Goal: Navigation & Orientation: Find specific page/section

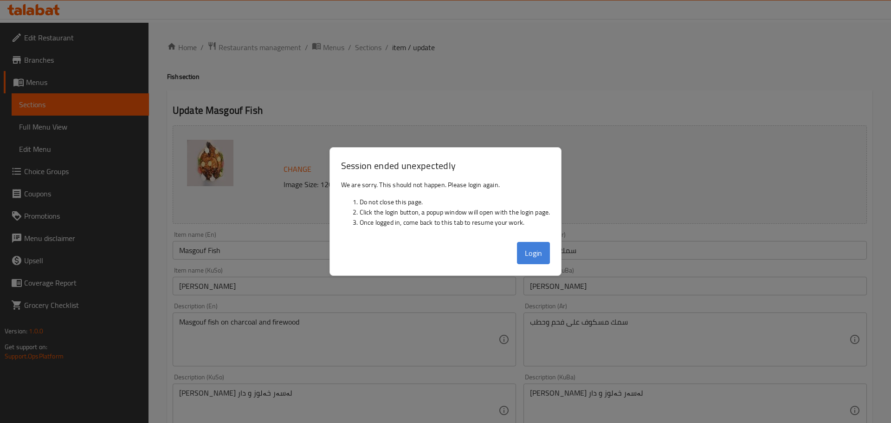
click at [522, 257] on button "Login" at bounding box center [533, 253] width 33 height 22
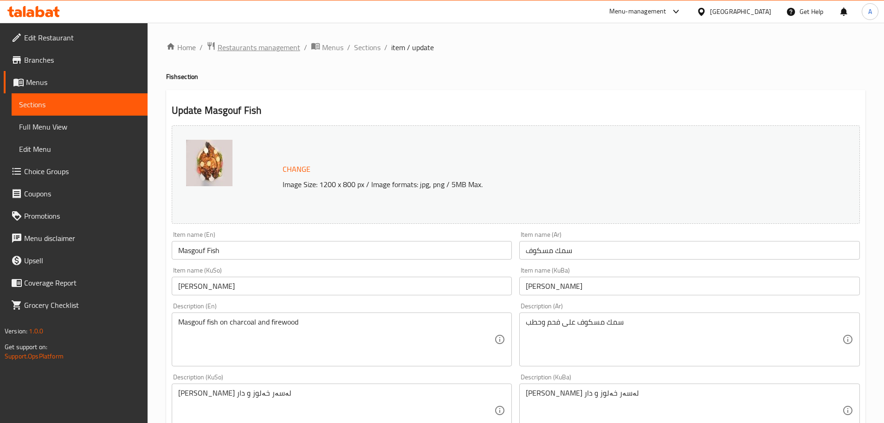
click at [247, 46] on span "Restaurants management" at bounding box center [259, 47] width 83 height 11
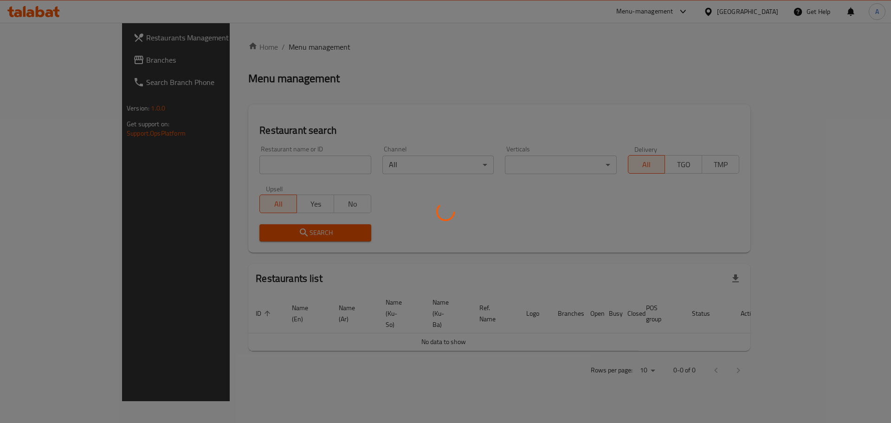
click at [235, 166] on div at bounding box center [445, 211] width 891 height 423
click at [235, 167] on div at bounding box center [445, 211] width 891 height 423
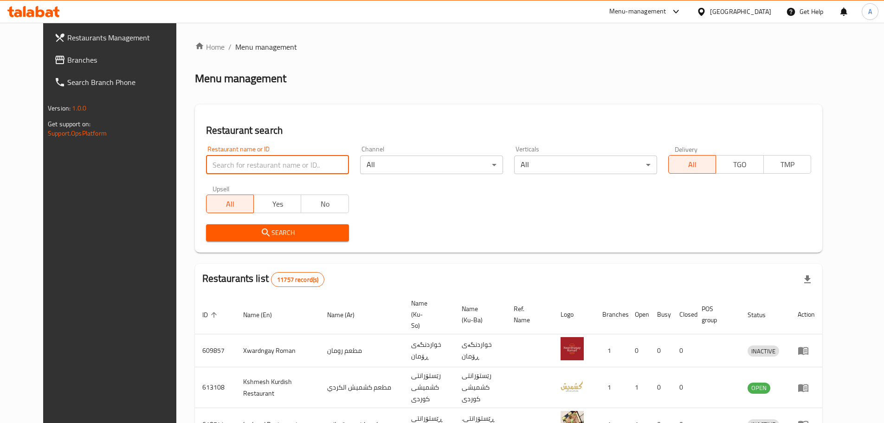
click at [235, 167] on input "search" at bounding box center [277, 164] width 143 height 19
type input "amo raji"
click button "Search" at bounding box center [277, 232] width 143 height 17
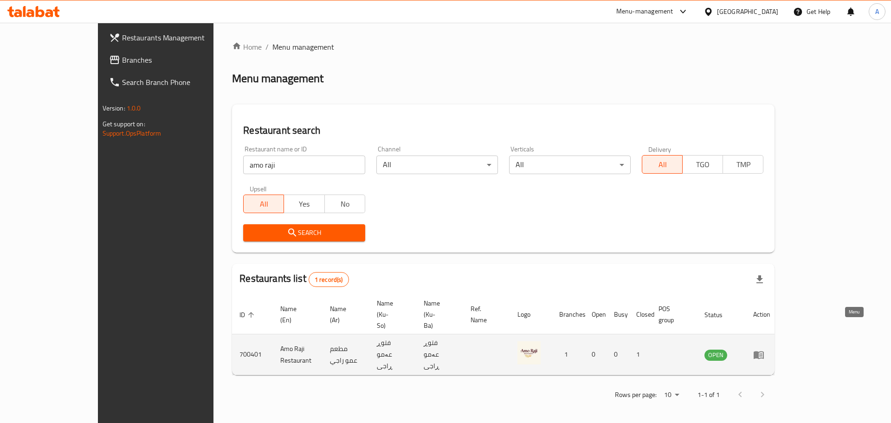
click at [764, 351] on icon "enhanced table" at bounding box center [758, 355] width 10 height 8
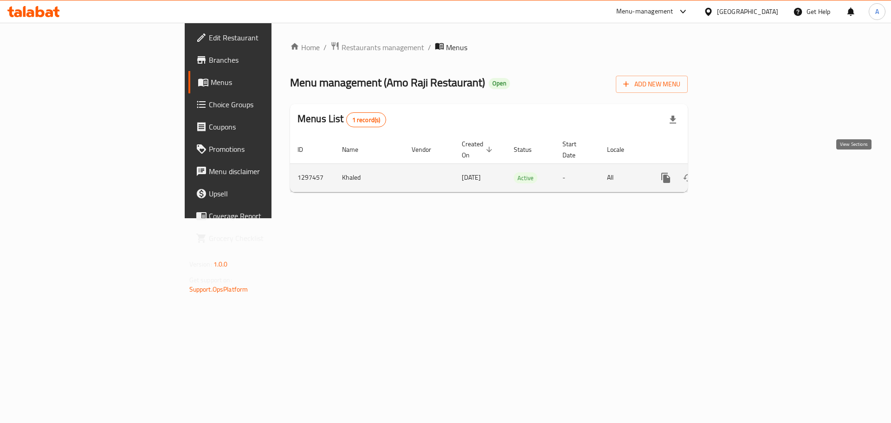
click at [738, 172] on icon "enhanced table" at bounding box center [732, 177] width 11 height 11
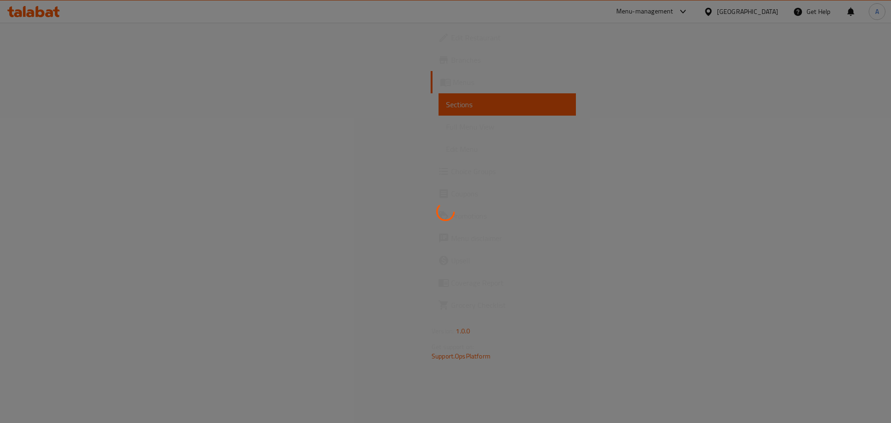
click at [851, 162] on div at bounding box center [445, 211] width 891 height 423
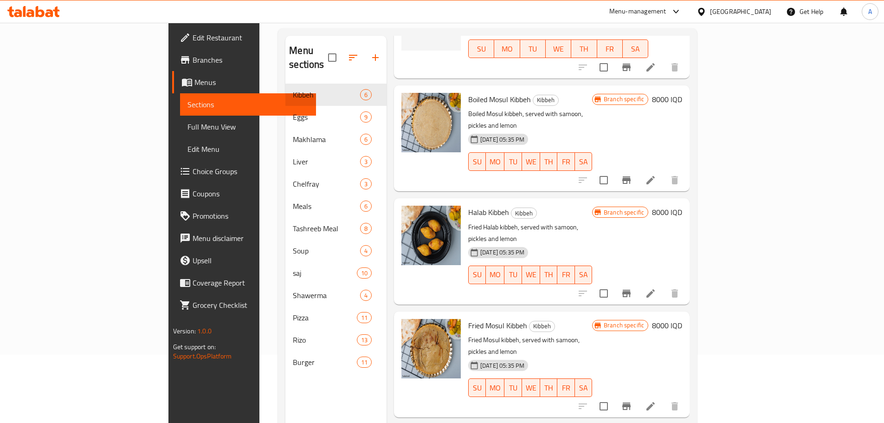
scroll to position [130, 0]
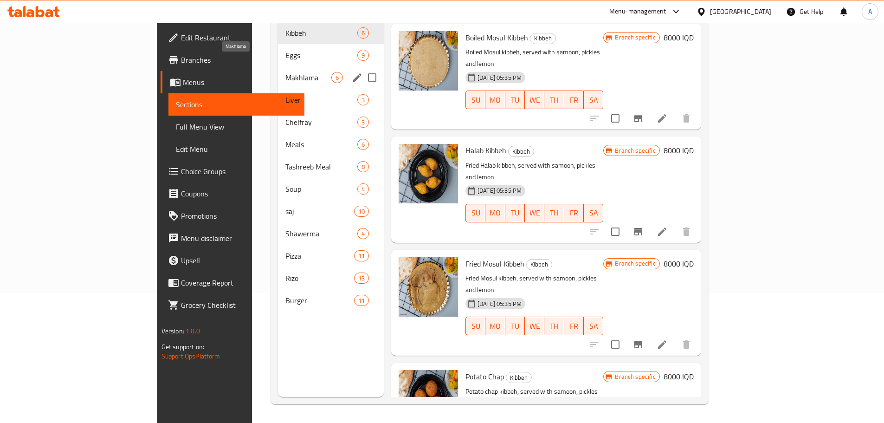
click at [278, 66] on div "Makhlama 6" at bounding box center [331, 77] width 106 height 22
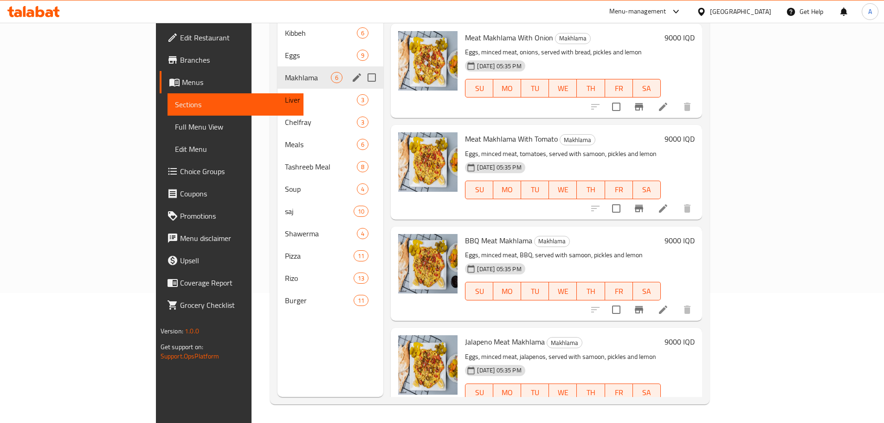
click at [277, 49] on div "Eggs 9" at bounding box center [330, 55] width 106 height 22
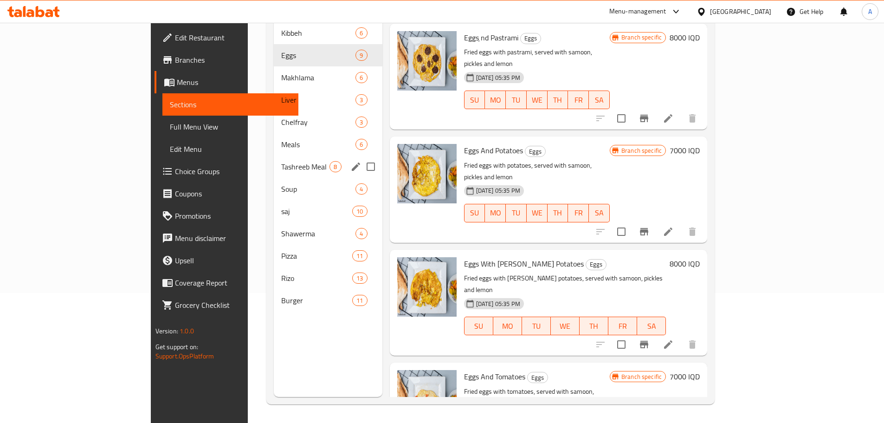
click at [274, 200] on div "saj 10" at bounding box center [328, 211] width 109 height 22
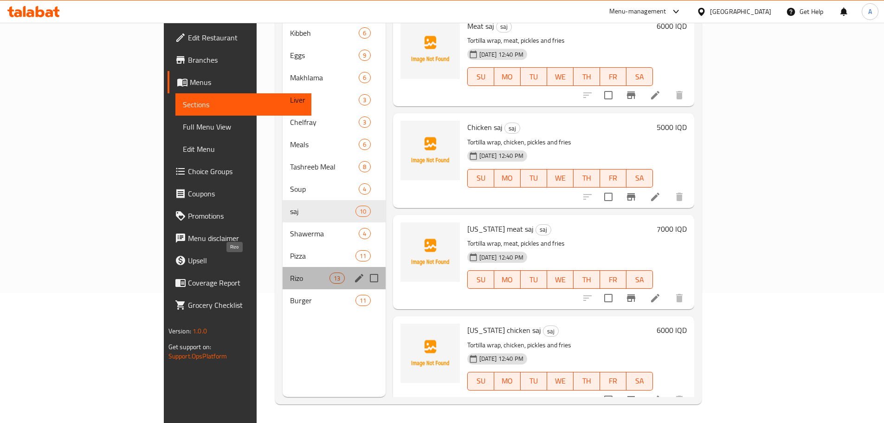
click at [290, 272] on span "Rizo" at bounding box center [309, 277] width 39 height 11
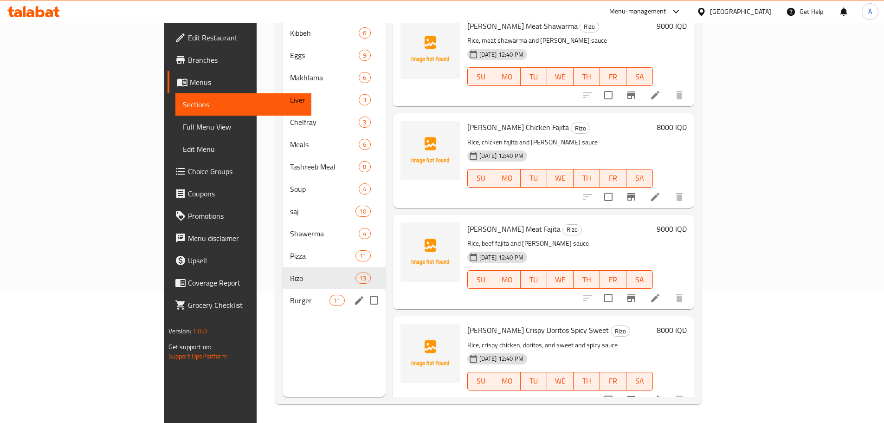
click at [282, 289] on div "Burger 11" at bounding box center [333, 300] width 103 height 22
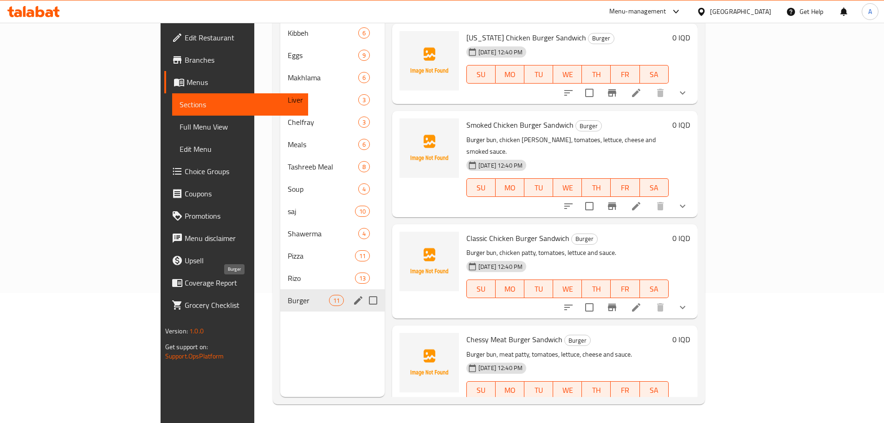
click at [288, 295] on span "Burger" at bounding box center [308, 300] width 41 height 11
click at [280, 267] on div "[PERSON_NAME] 13" at bounding box center [332, 278] width 104 height 22
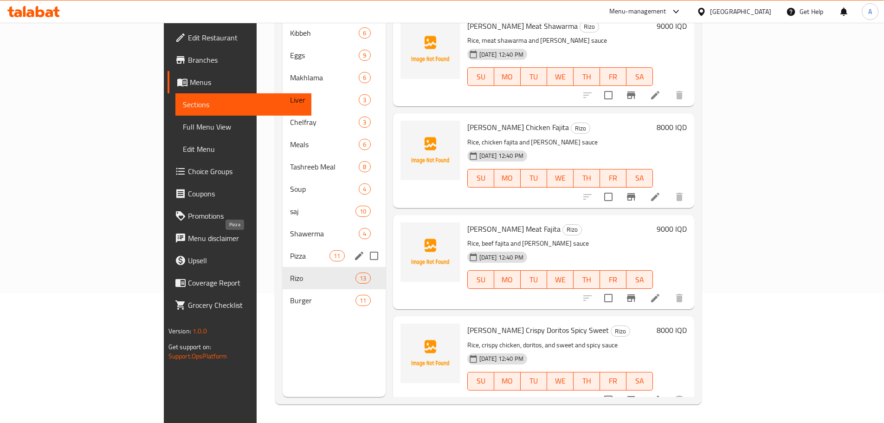
click at [282, 244] on div "Pizza 11" at bounding box center [333, 255] width 103 height 22
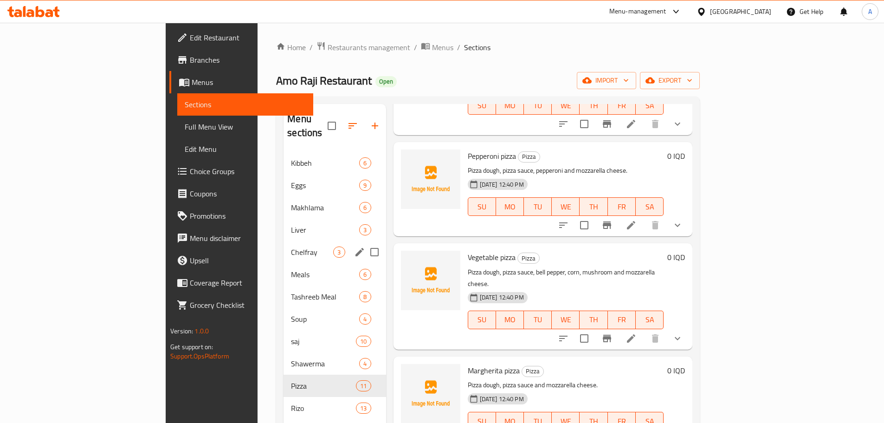
click at [291, 246] on span "Chelfray" at bounding box center [312, 251] width 42 height 11
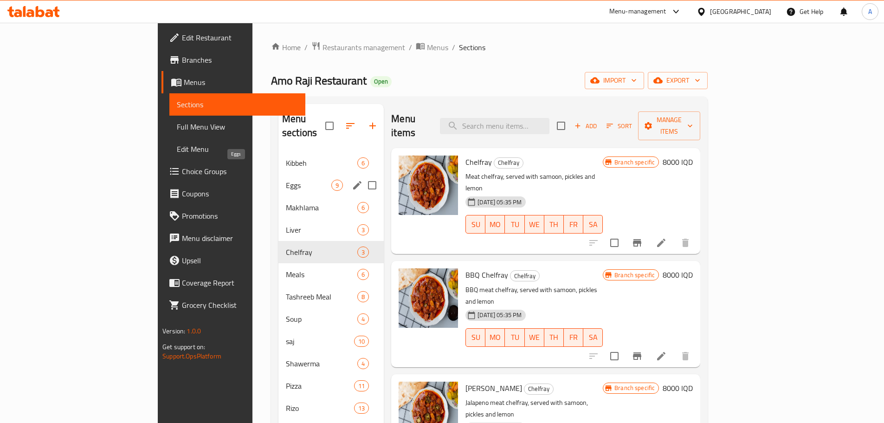
click at [286, 180] on span "Eggs" at bounding box center [308, 185] width 45 height 11
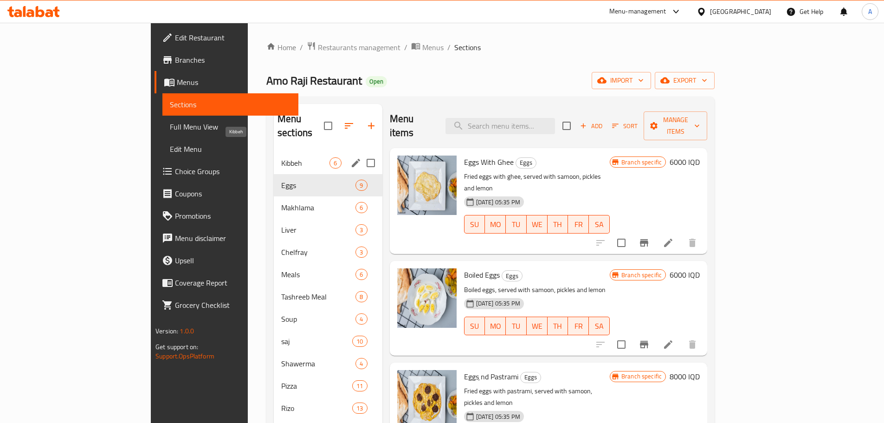
click at [281, 157] on span "Kibbeh" at bounding box center [305, 162] width 48 height 11
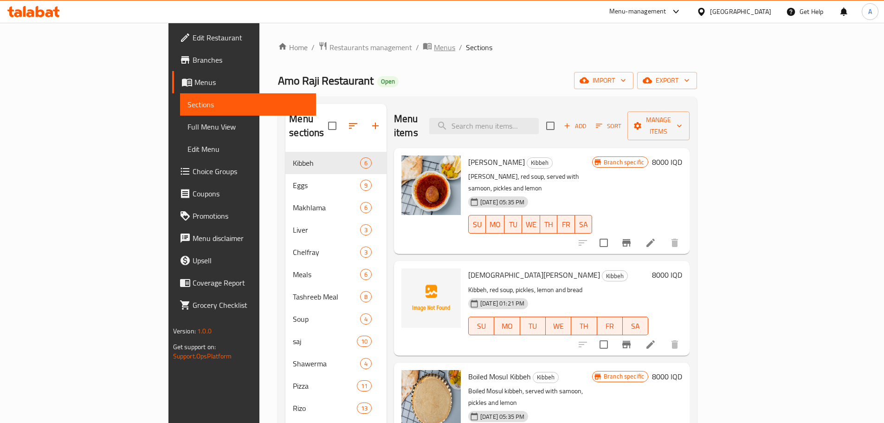
click at [434, 49] on span "Menus" at bounding box center [444, 47] width 21 height 11
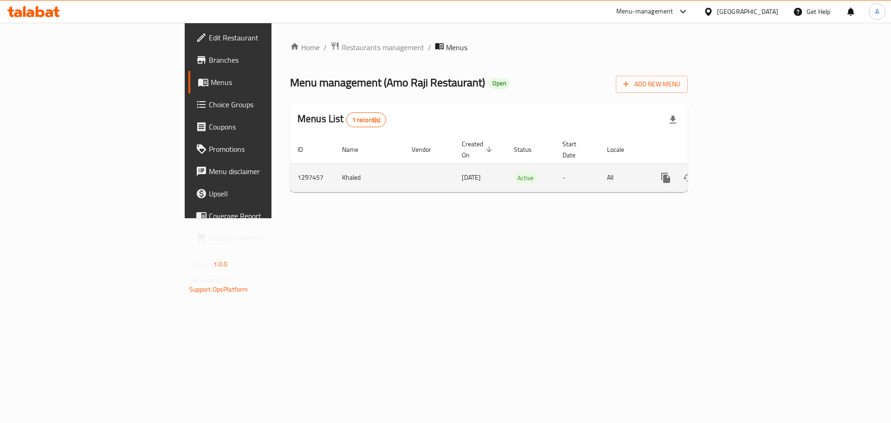
click at [462, 171] on span "[DATE]" at bounding box center [471, 177] width 19 height 12
click at [738, 172] on icon "enhanced table" at bounding box center [732, 177] width 11 height 11
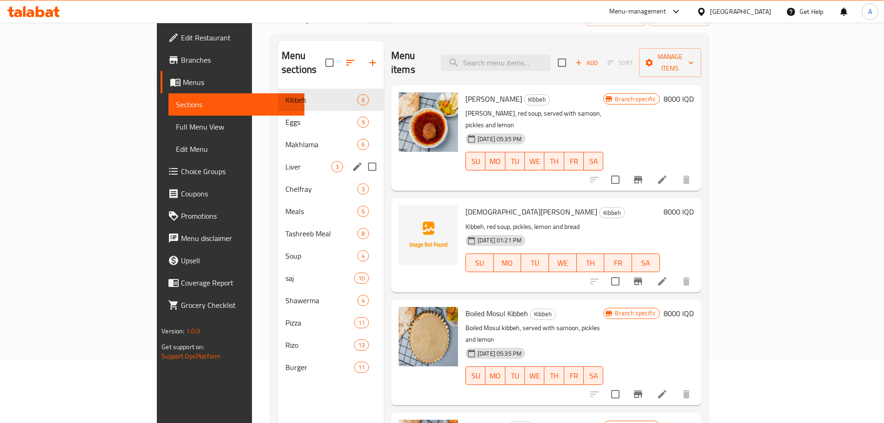
scroll to position [130, 0]
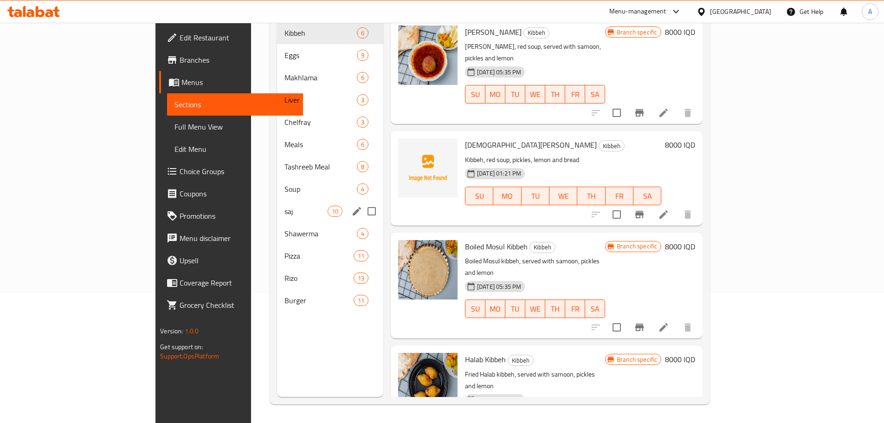
click at [284, 205] on span "saj" at bounding box center [305, 210] width 43 height 11
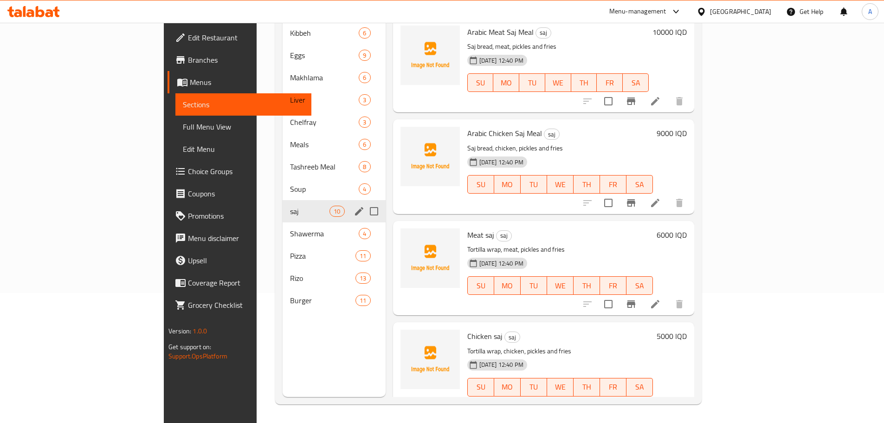
click at [282, 206] on div "saj 10" at bounding box center [333, 211] width 103 height 22
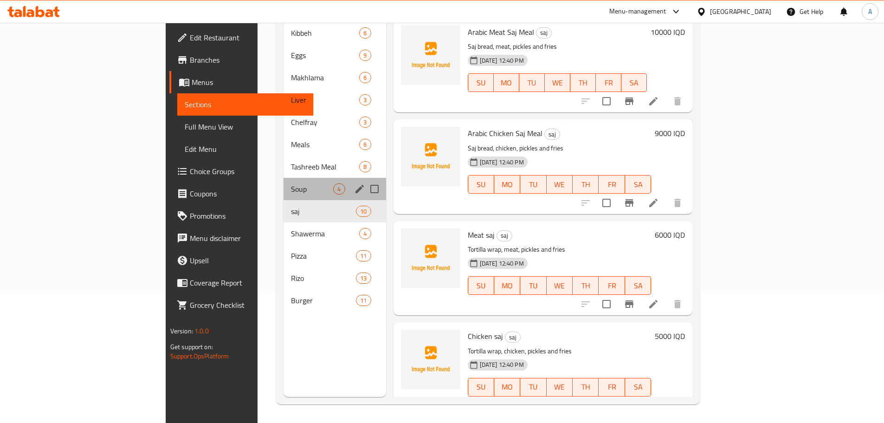
click at [283, 178] on div "Soup 4" at bounding box center [334, 189] width 102 height 22
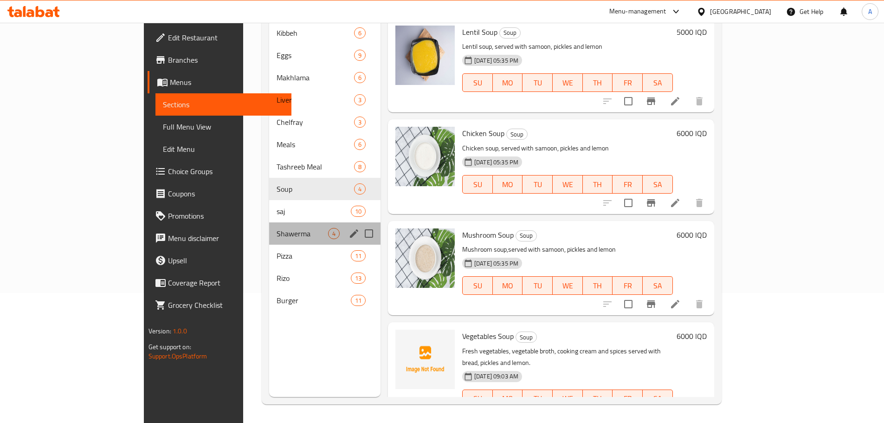
click at [269, 222] on div "Shawerma 4" at bounding box center [324, 233] width 111 height 22
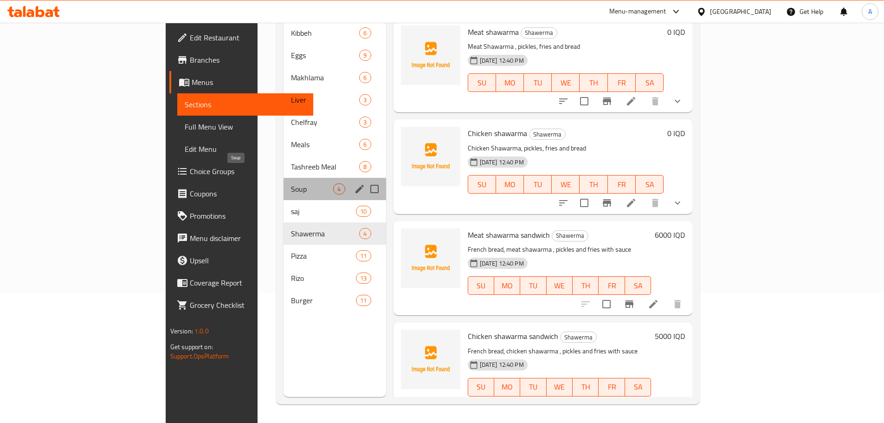
click at [291, 183] on span "Soup" at bounding box center [312, 188] width 42 height 11
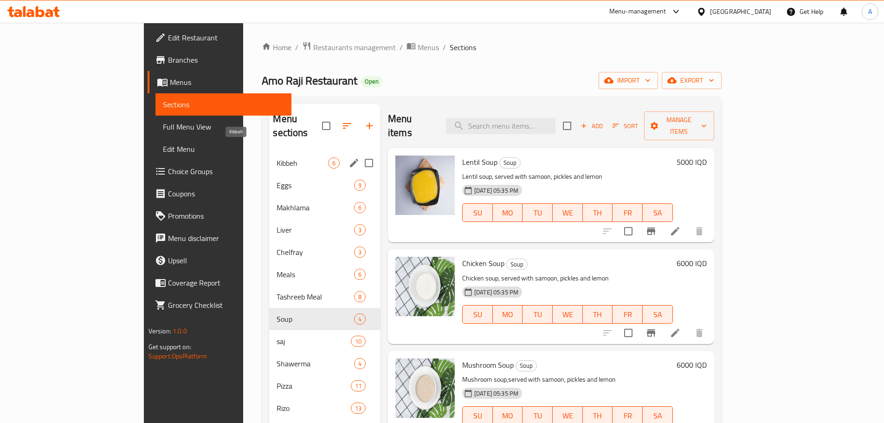
click at [276, 157] on span "Kibbeh" at bounding box center [301, 162] width 51 height 11
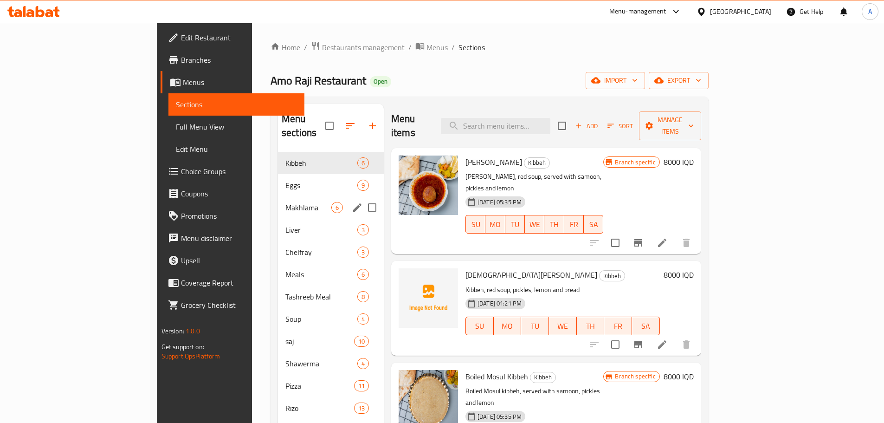
click at [285, 202] on span "Makhlama" at bounding box center [308, 207] width 46 height 11
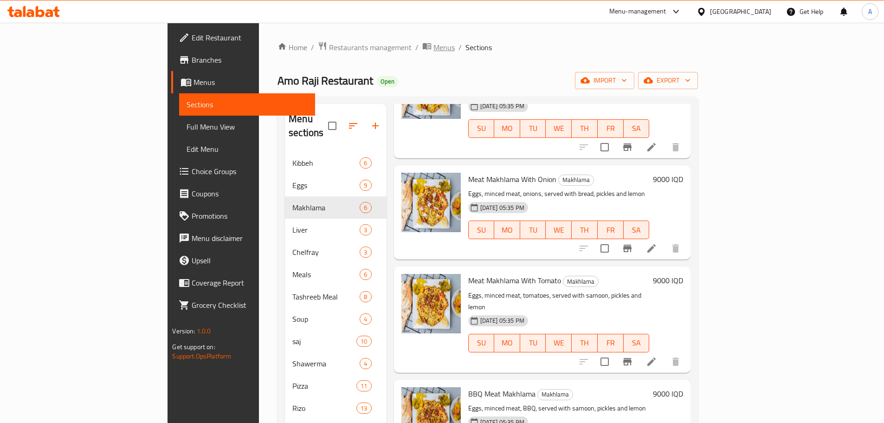
click at [422, 45] on span "breadcrumb" at bounding box center [427, 47] width 11 height 12
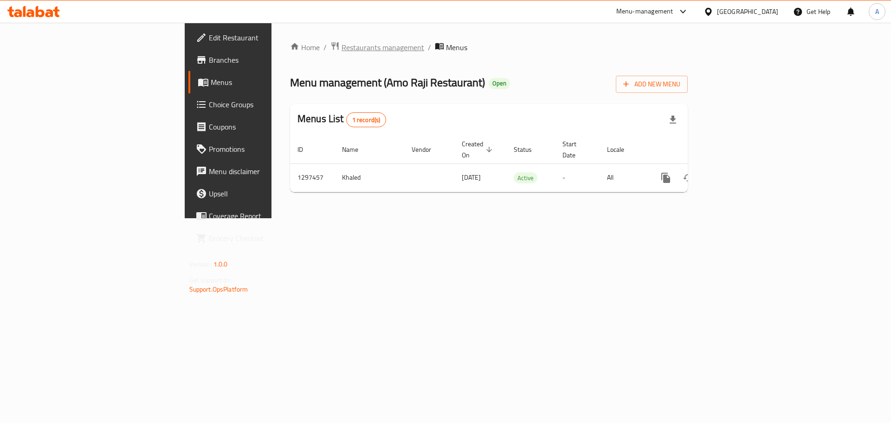
click at [341, 50] on span "Restaurants management" at bounding box center [382, 47] width 83 height 11
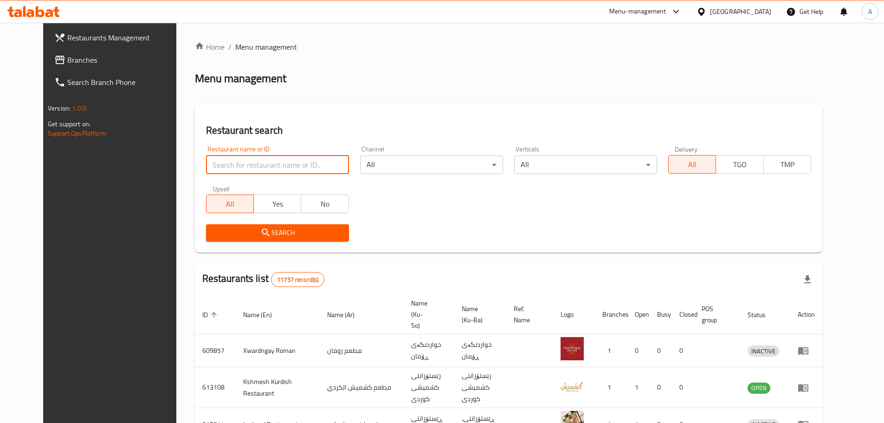
paste input "778640"
type input "778640"
click at [215, 176] on div "Restaurant name or ID 778640 Restaurant name or ID" at bounding box center [277, 159] width 154 height 39
click at [216, 173] on input "778640" at bounding box center [277, 164] width 143 height 19
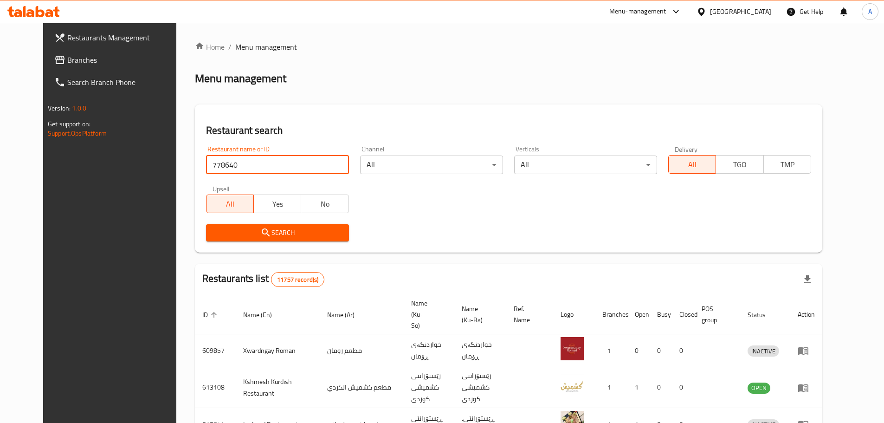
click at [216, 173] on input "778640" at bounding box center [277, 164] width 143 height 19
click at [73, 66] on link "Branches" at bounding box center [119, 60] width 144 height 22
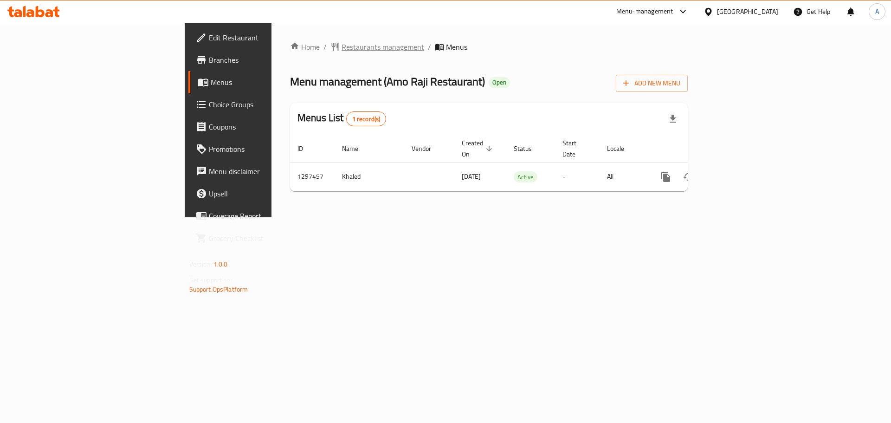
click at [341, 49] on span "Restaurants management" at bounding box center [382, 46] width 83 height 11
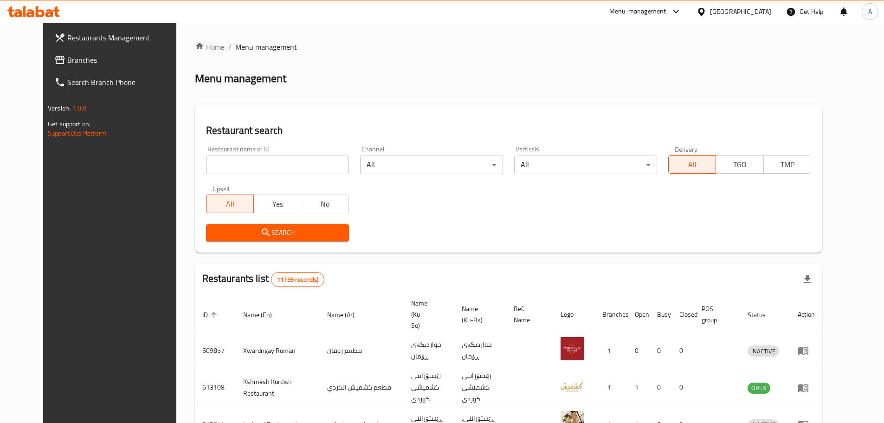
click at [223, 163] on div at bounding box center [442, 211] width 884 height 423
click at [223, 163] on input "search" at bounding box center [277, 164] width 143 height 19
paste input "Healthy Food Engineering, Al hurriya"
click button "Search" at bounding box center [277, 232] width 143 height 17
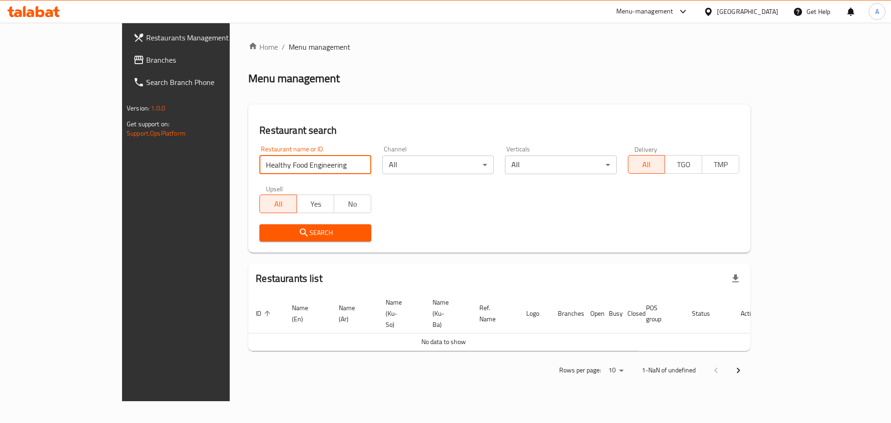
type input "Healthy Food Engineering"
click button "Search" at bounding box center [314, 232] width 111 height 17
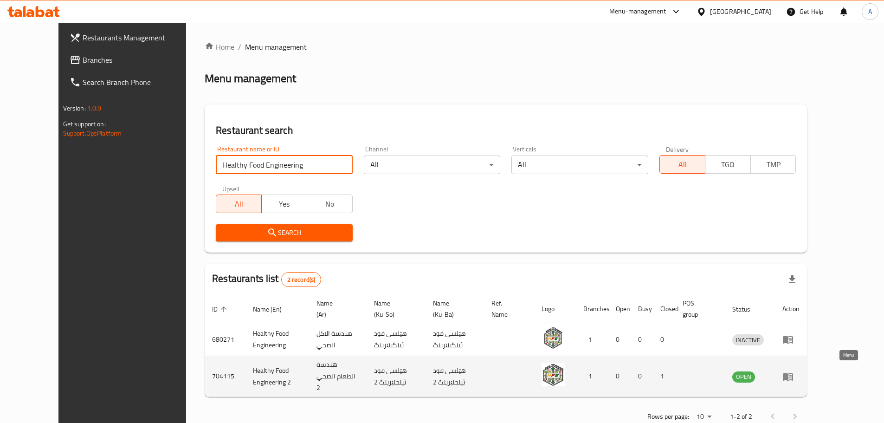
click at [791, 375] on icon "enhanced table" at bounding box center [789, 377] width 3 height 4
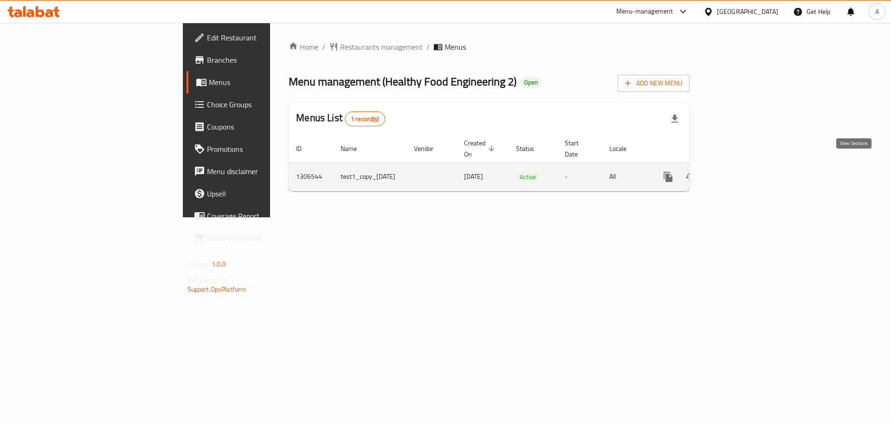
click at [746, 166] on link "enhanced table" at bounding box center [735, 177] width 22 height 22
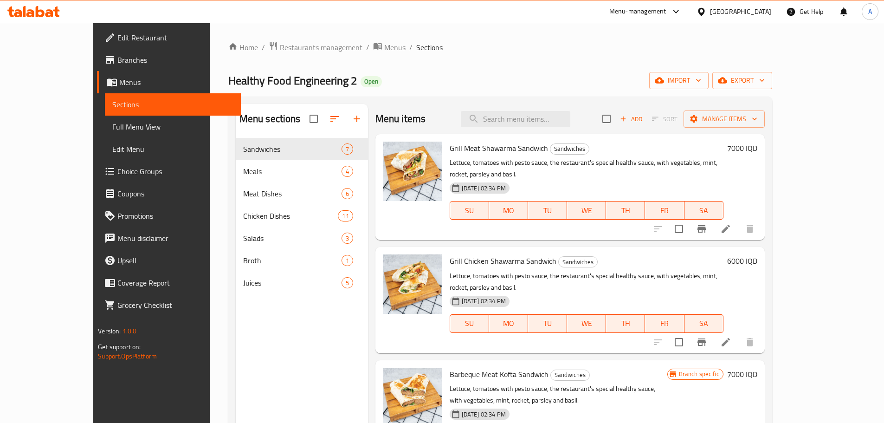
click at [244, 78] on span "Healthy Food Engineering 2" at bounding box center [292, 80] width 128 height 21
copy span "Healthy Food Engineering 2"
click at [117, 61] on span "Branches" at bounding box center [175, 59] width 116 height 11
